Goal: Find specific page/section: Find specific page/section

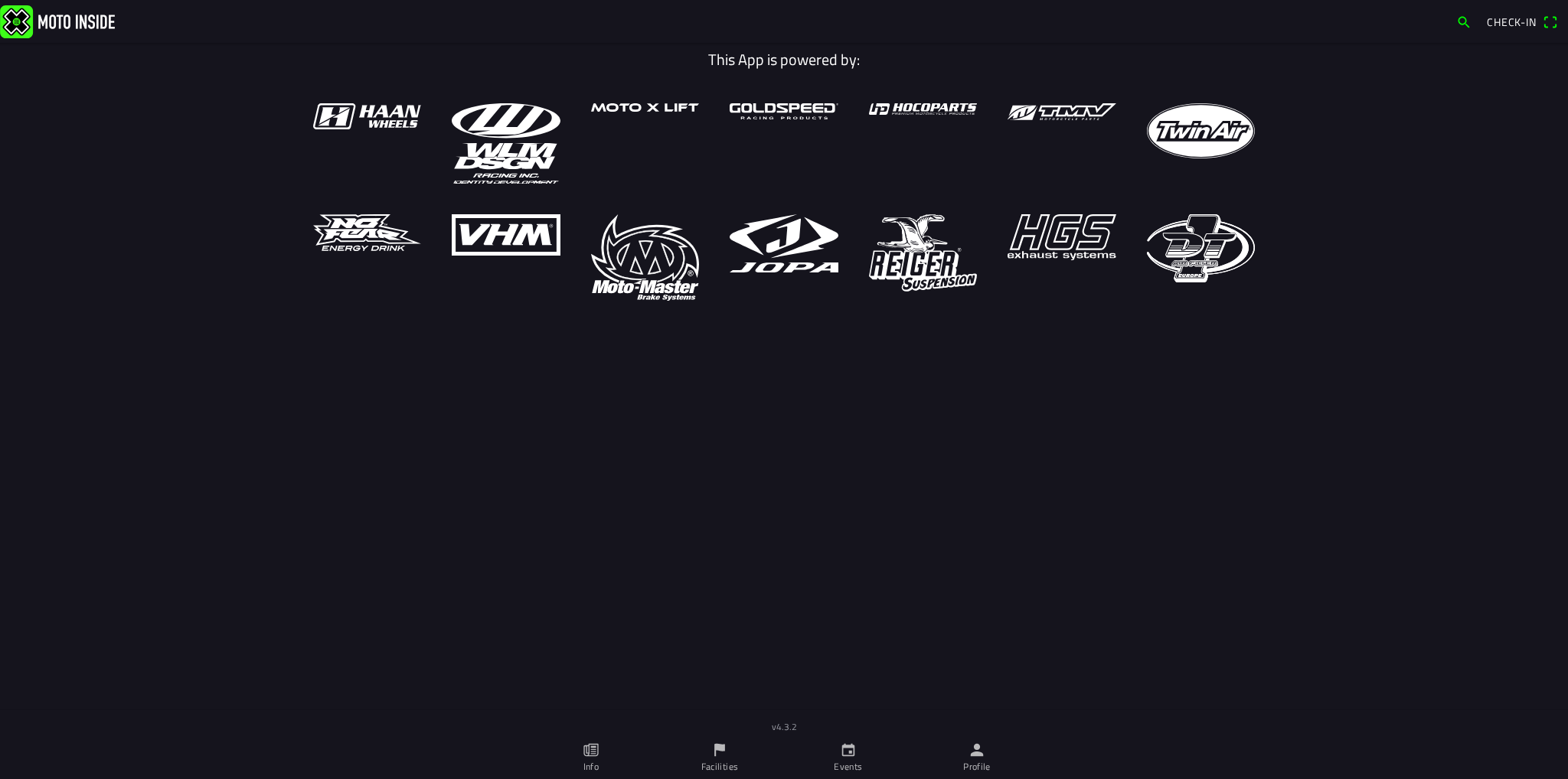
click at [1500, 22] on span "Check-in" at bounding box center [1511, 22] width 49 height 16
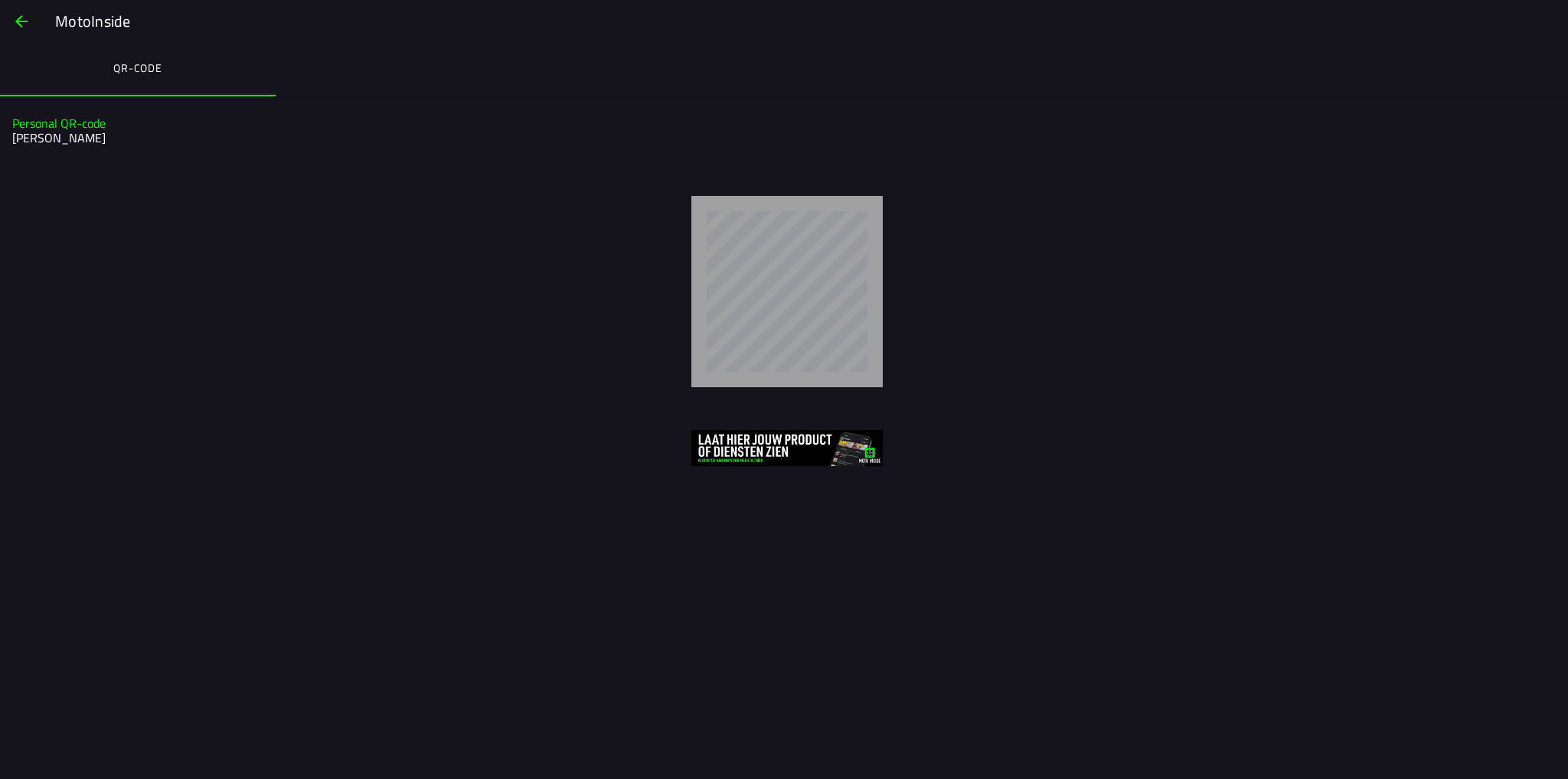
click at [16, 19] on span "button" at bounding box center [21, 21] width 19 height 36
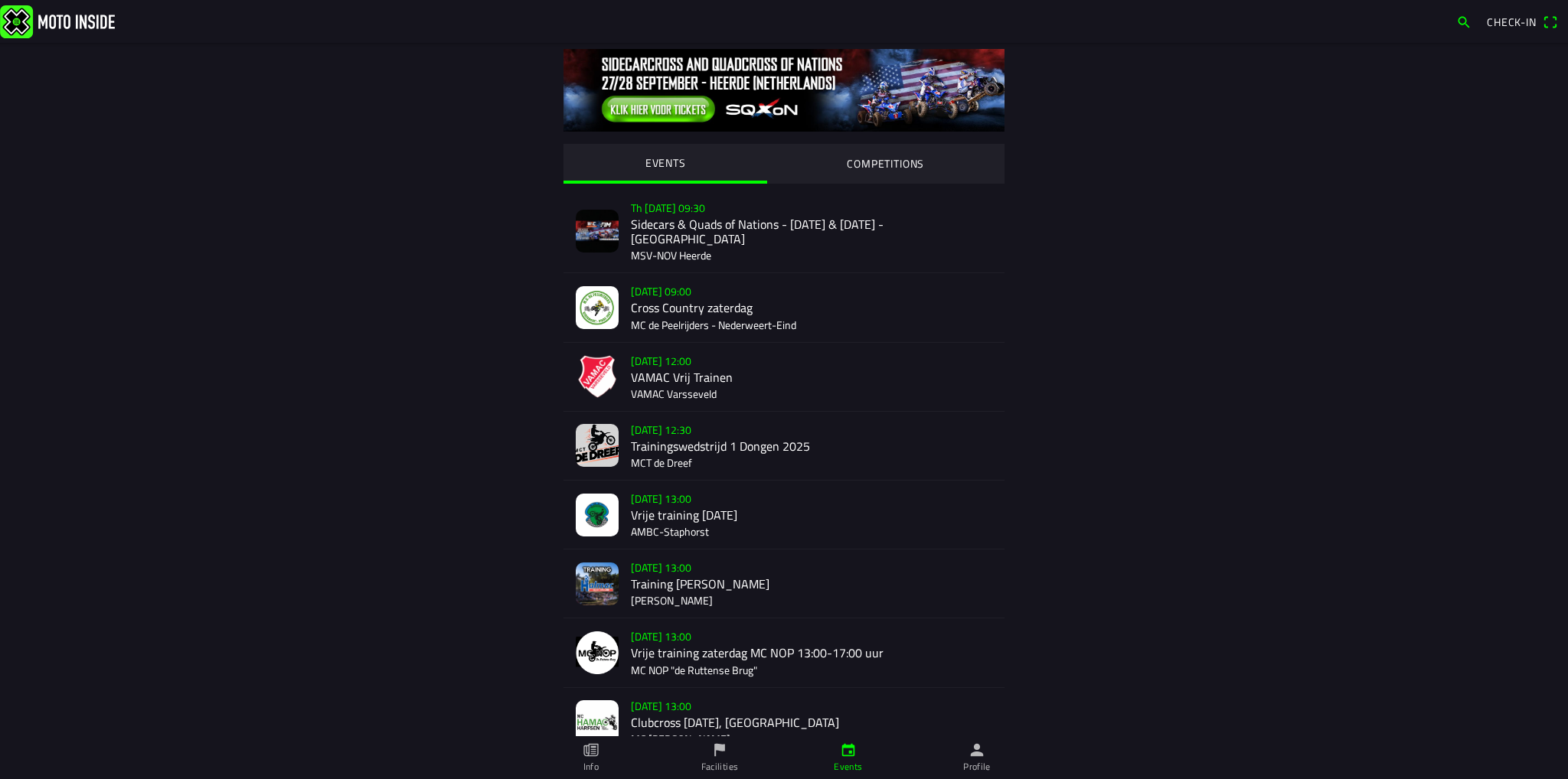
click at [101, 28] on img at bounding box center [57, 21] width 114 height 33
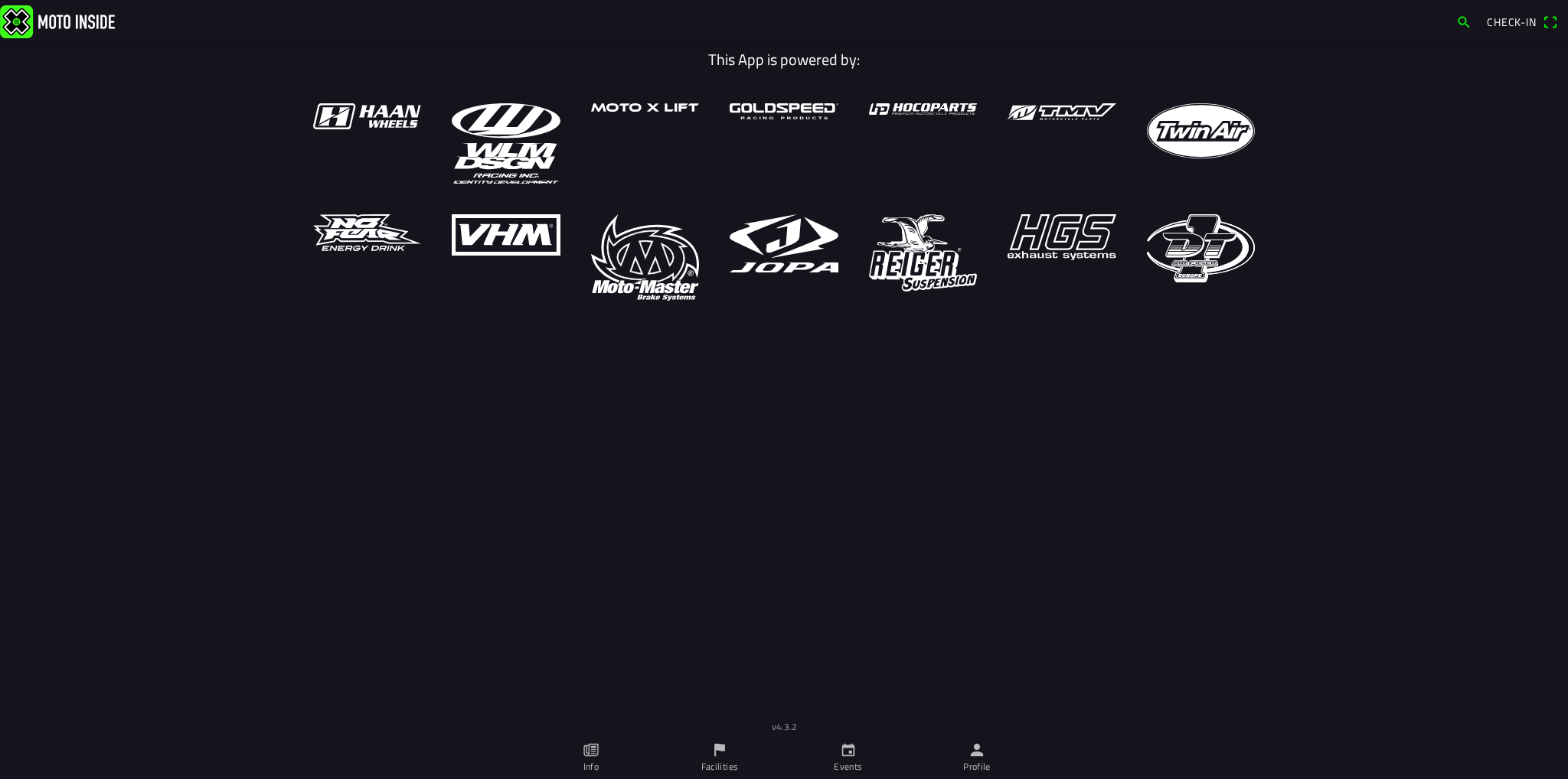
click at [973, 755] on icon "person" at bounding box center [976, 749] width 13 height 13
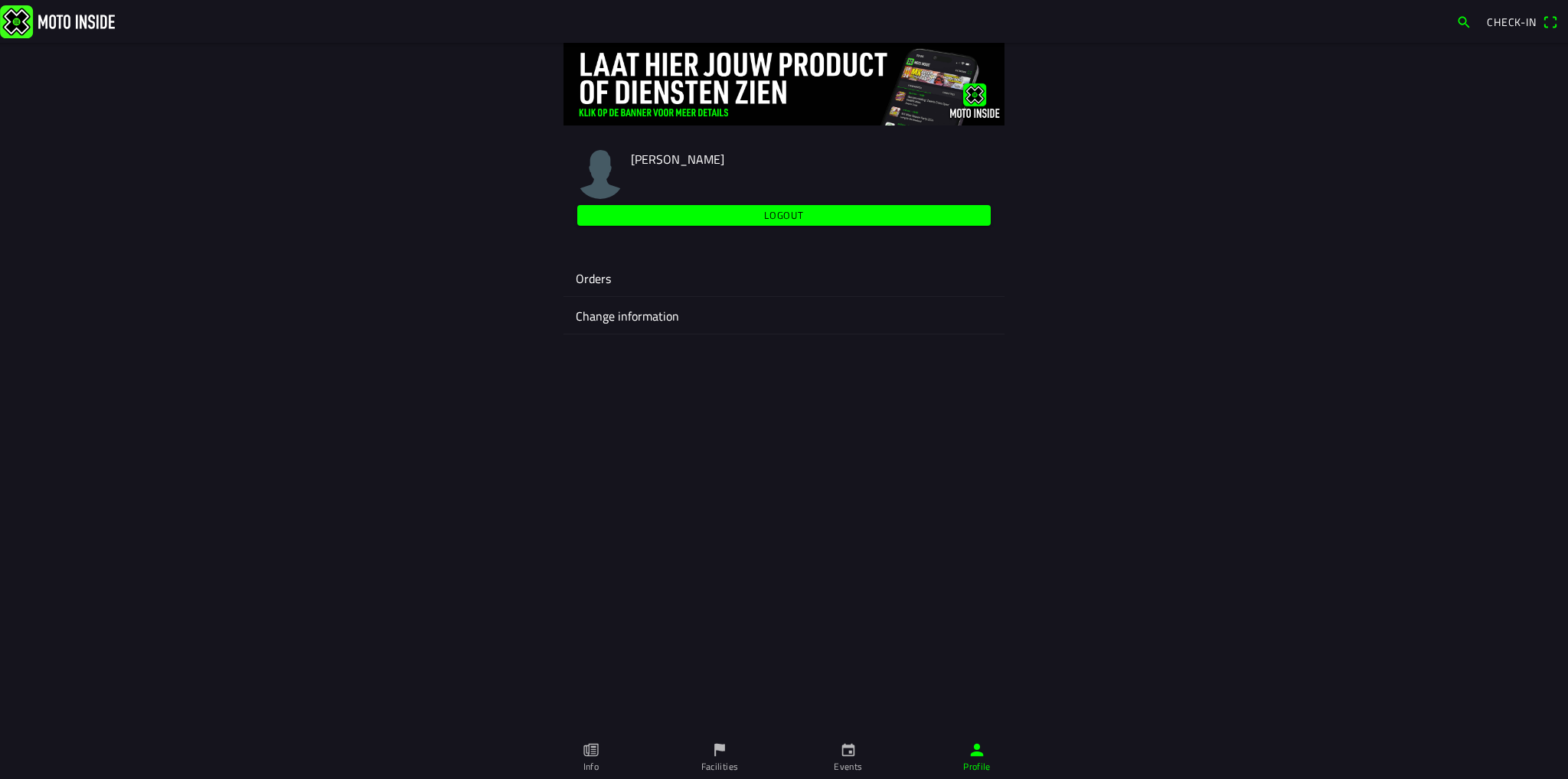
click at [1510, 26] on span "Check-in" at bounding box center [1511, 22] width 49 height 16
